Goal: Task Accomplishment & Management: Manage account settings

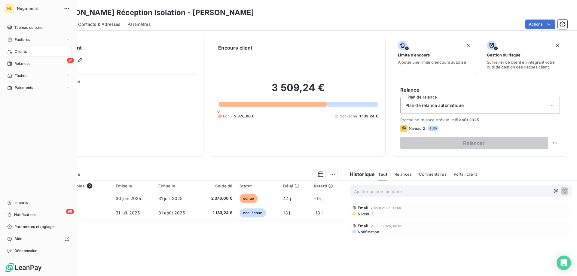
click at [19, 51] on span "Clients" at bounding box center [21, 51] width 12 height 5
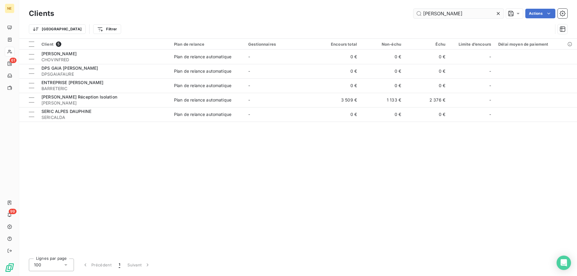
drag, startPoint x: 442, startPoint y: 12, endPoint x: 415, endPoint y: 13, distance: 27.1
click at [415, 13] on input "[PERSON_NAME]" at bounding box center [459, 14] width 90 height 10
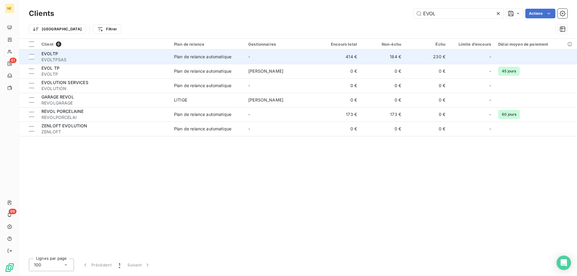
type input "EVOL"
click at [66, 62] on span "EVOLTPSAS" at bounding box center [103, 60] width 125 height 6
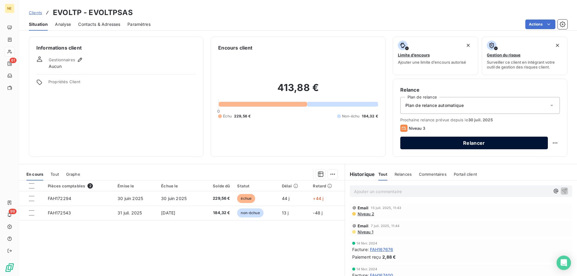
click at [456, 142] on button "Relancer" at bounding box center [474, 143] width 148 height 13
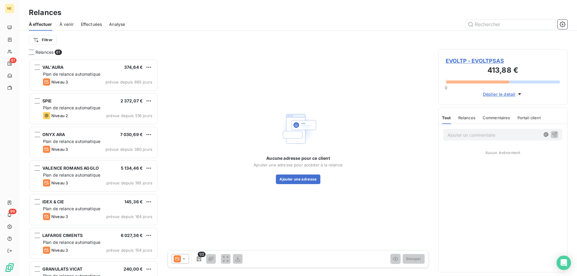
scroll to position [213, 125]
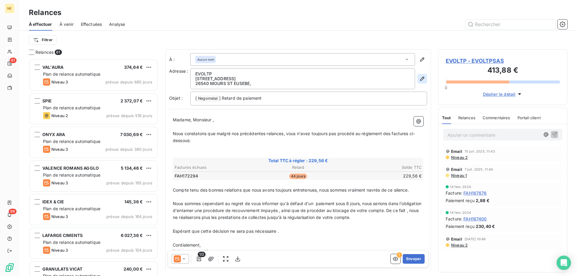
click at [419, 77] on icon "button" at bounding box center [422, 79] width 6 height 6
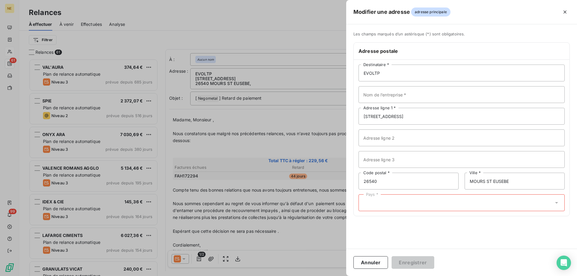
click at [554, 203] on icon at bounding box center [557, 203] width 6 height 6
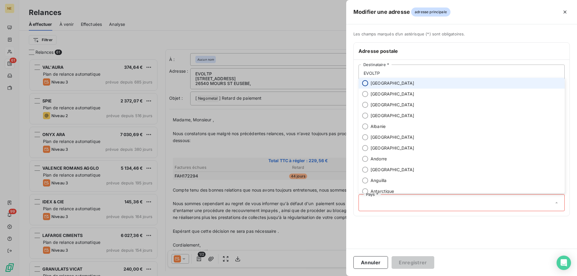
click at [366, 85] on input "radio" at bounding box center [365, 83] width 6 height 6
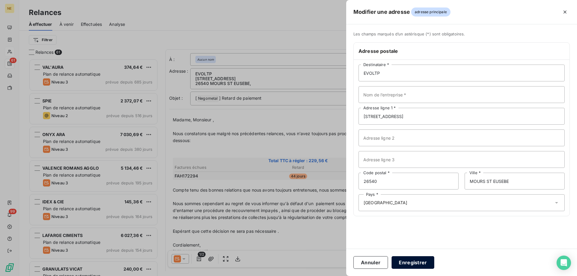
click at [419, 266] on button "Enregistrer" at bounding box center [413, 262] width 43 height 13
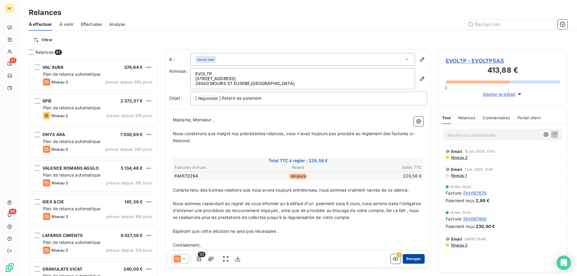
click at [413, 261] on button "Envoyer" at bounding box center [414, 259] width 22 height 10
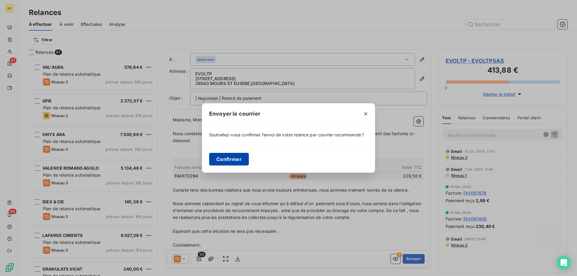
click at [240, 158] on button "Confirmer" at bounding box center [229, 159] width 40 height 13
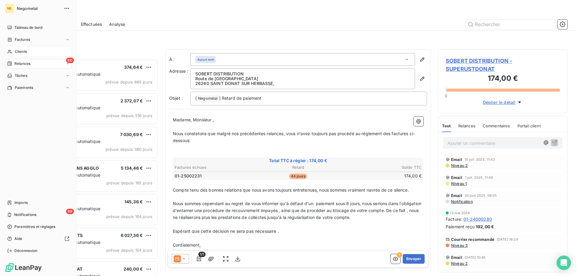
click at [16, 53] on span "Clients" at bounding box center [21, 51] width 12 height 5
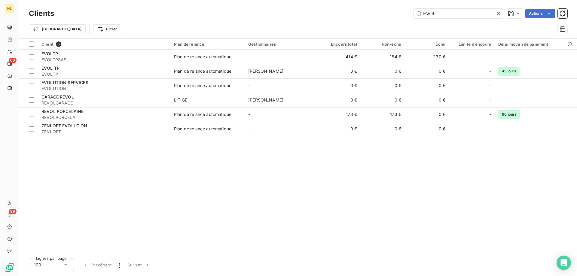
drag, startPoint x: 436, startPoint y: 12, endPoint x: 410, endPoint y: 15, distance: 26.7
click at [410, 15] on div "EVOL Actions" at bounding box center [314, 14] width 506 height 10
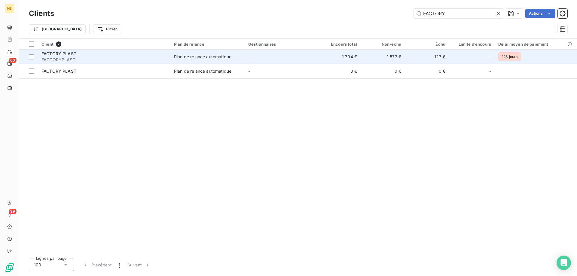
type input "FACTORY"
click at [62, 58] on span "FACTORYPLAST" at bounding box center [103, 60] width 125 height 6
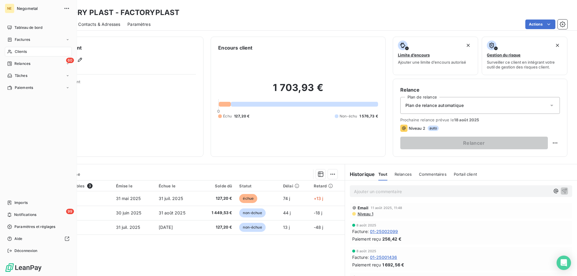
click at [23, 50] on span "Clients" at bounding box center [21, 51] width 12 height 5
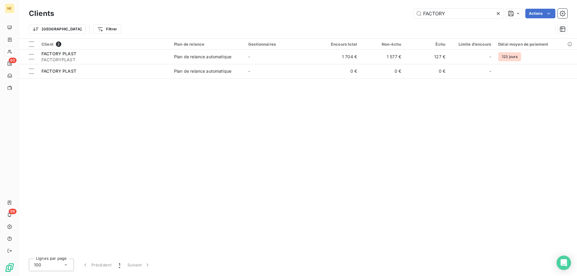
drag, startPoint x: 450, startPoint y: 14, endPoint x: 405, endPoint y: 13, distance: 45.1
click at [405, 13] on div "FACTORY Actions" at bounding box center [314, 14] width 506 height 10
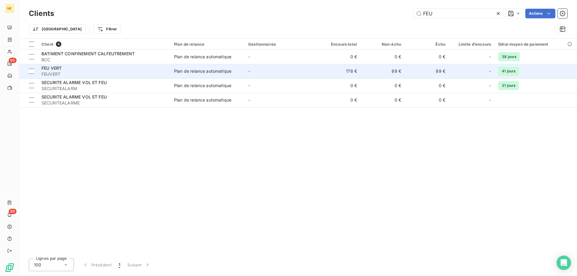
type input "FEU"
click at [147, 73] on span "FEUVERT" at bounding box center [103, 74] width 125 height 6
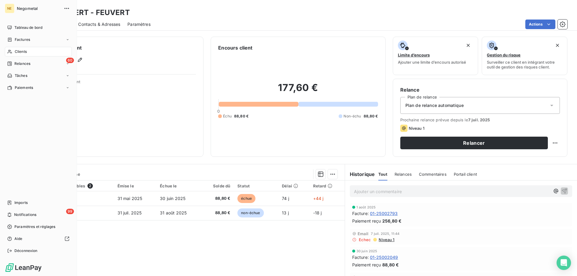
click at [20, 53] on span "Clients" at bounding box center [21, 51] width 12 height 5
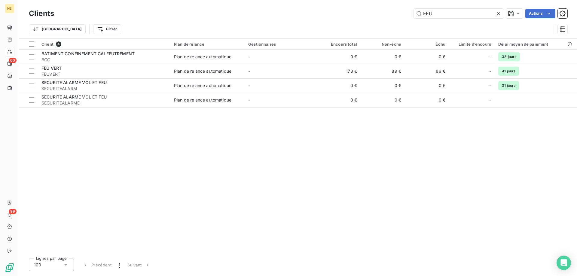
drag, startPoint x: 439, startPoint y: 17, endPoint x: 411, endPoint y: 15, distance: 27.7
click at [411, 15] on div "FEU Actions" at bounding box center [314, 14] width 506 height 10
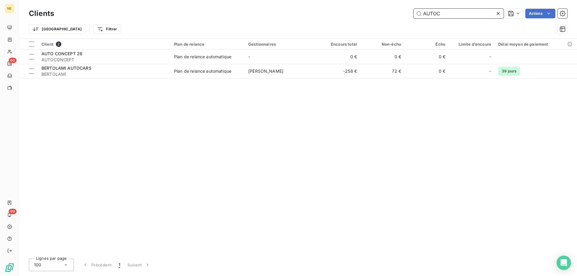
drag, startPoint x: 429, startPoint y: 12, endPoint x: 406, endPoint y: 11, distance: 23.5
click at [406, 11] on div "AUTOC Actions" at bounding box center [314, 14] width 506 height 10
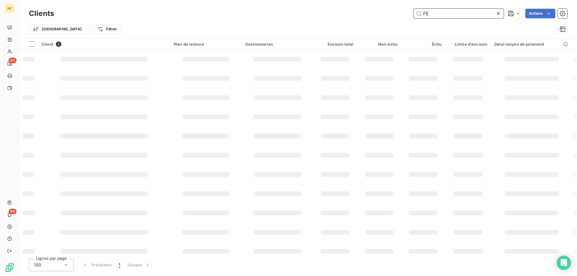
type input "FEU"
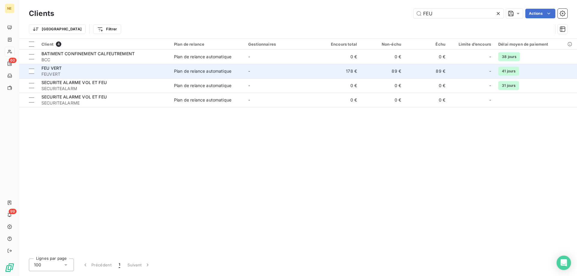
click at [170, 75] on td "FEU VERT FEUVERT" at bounding box center [104, 71] width 133 height 14
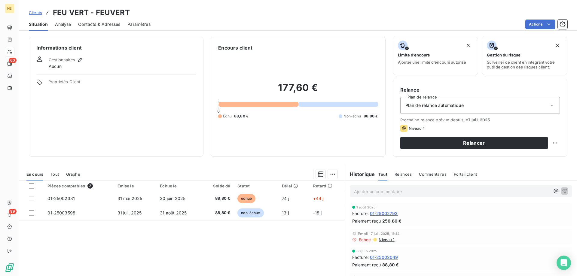
click at [88, 25] on span "Contacts & Adresses" at bounding box center [99, 24] width 42 height 6
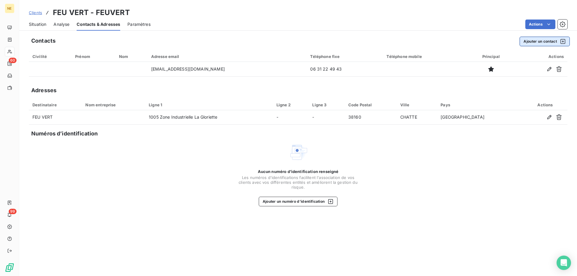
click at [538, 41] on button "Ajouter un contact" at bounding box center [545, 42] width 50 height 10
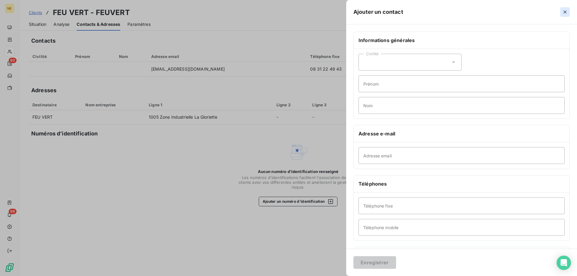
click at [564, 10] on icon "button" at bounding box center [565, 12] width 6 height 6
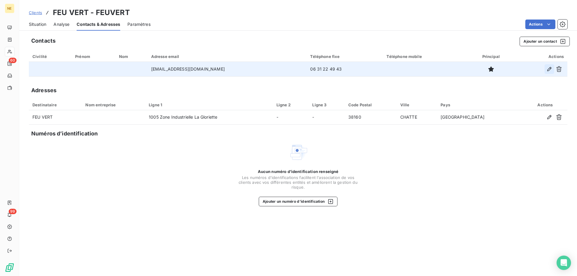
click at [548, 70] on icon "button" at bounding box center [549, 69] width 6 height 6
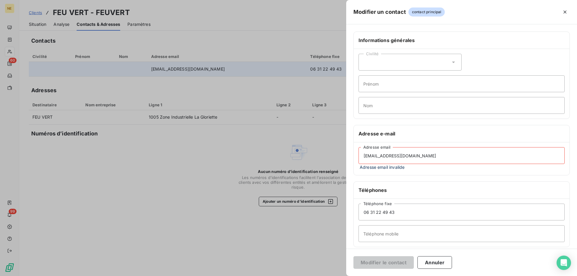
drag, startPoint x: 416, startPoint y: 154, endPoint x: 342, endPoint y: 153, distance: 74.2
click at [342, 276] on div "Modifier un contact contact principal Informations générales Civilité Prénom No…" at bounding box center [288, 276] width 577 height 0
drag, startPoint x: 420, startPoint y: 155, endPoint x: 355, endPoint y: 156, distance: 65.8
click at [355, 156] on div "[EMAIL_ADDRESS][DOMAIN_NAME] Adresse email Adresse email erronée" at bounding box center [462, 158] width 216 height 33
paste input "[EMAIL_ADDRESS][DOMAIN_NAME]"
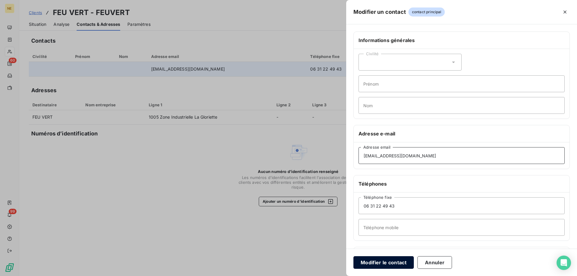
type input "[EMAIL_ADDRESS][DOMAIN_NAME]"
click at [393, 262] on button "Modifier le contact" at bounding box center [383, 262] width 60 height 13
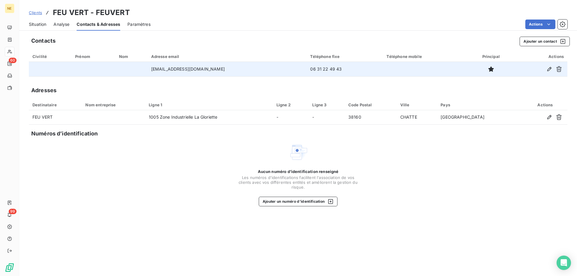
click at [37, 26] on span "Situation" at bounding box center [37, 24] width 17 height 6
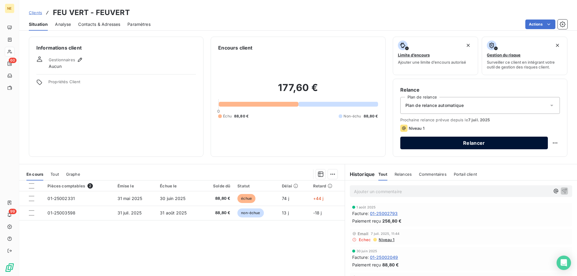
click at [468, 146] on button "Relancer" at bounding box center [474, 143] width 148 height 13
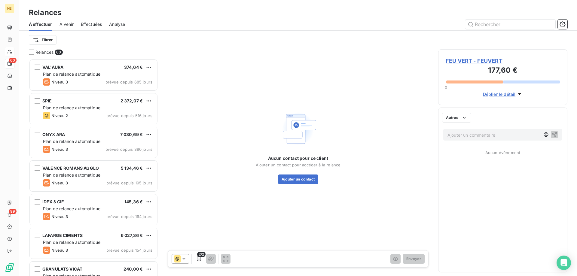
scroll to position [213, 125]
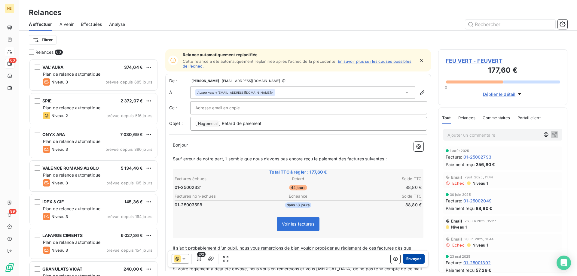
click at [415, 259] on button "Envoyer" at bounding box center [414, 259] width 22 height 10
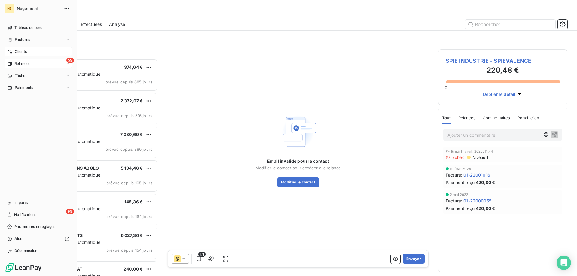
click at [24, 54] on div "Clients" at bounding box center [38, 52] width 67 height 10
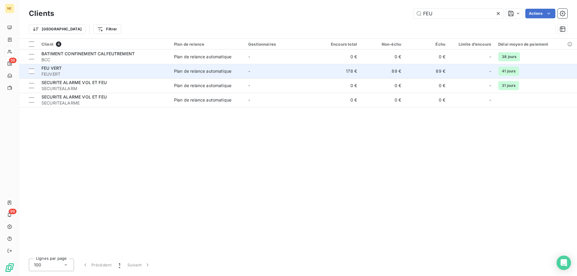
click at [107, 67] on div "FEU VERT" at bounding box center [103, 68] width 125 height 6
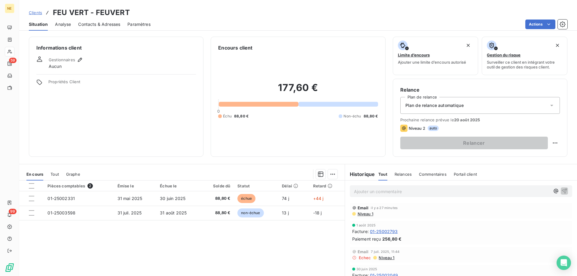
click at [358, 191] on p "Ajouter un commentaire ﻿" at bounding box center [452, 192] width 196 height 8
